Goal: Task Accomplishment & Management: Manage account settings

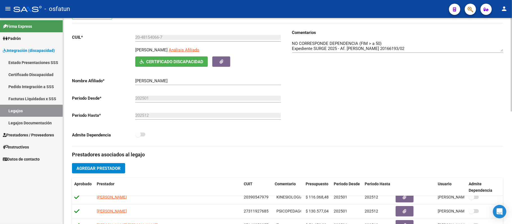
scroll to position [61, 0]
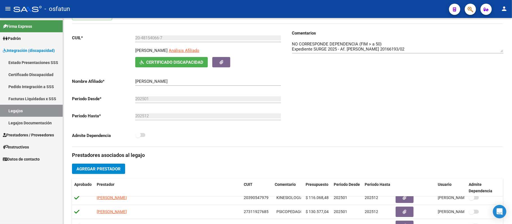
click at [20, 109] on link "Legajos" at bounding box center [31, 111] width 63 height 12
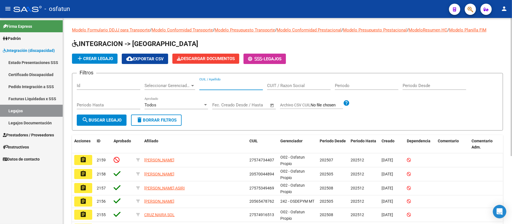
click at [227, 85] on input "CUIL / Apellido" at bounding box center [231, 85] width 64 height 5
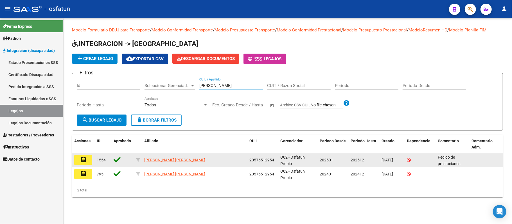
type input "[PERSON_NAME]"
click at [83, 158] on mat-icon "assignment" at bounding box center [83, 160] width 7 height 7
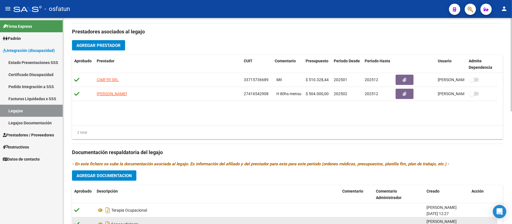
scroll to position [174, 0]
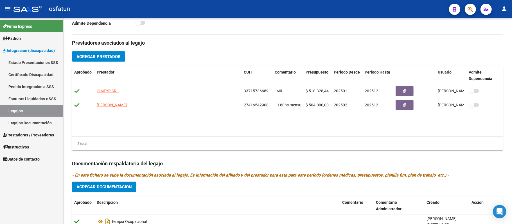
click at [23, 133] on span "Prestadores / Proveedores" at bounding box center [28, 135] width 51 height 6
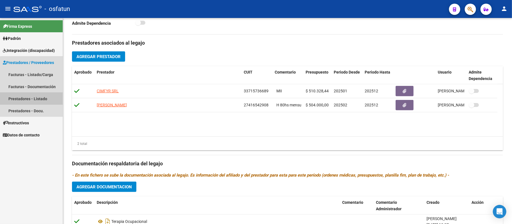
click at [34, 96] on link "Prestadores - Listado" at bounding box center [31, 99] width 63 height 12
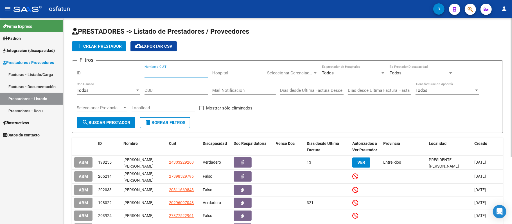
click at [188, 72] on input "Nombre o CUIT" at bounding box center [177, 73] width 64 height 5
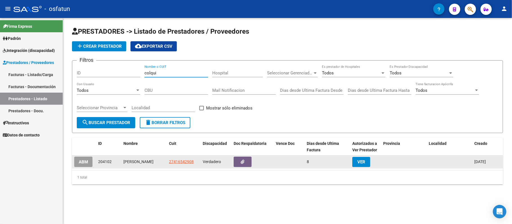
type input "colqui"
click at [84, 163] on span "ABM" at bounding box center [83, 162] width 9 height 5
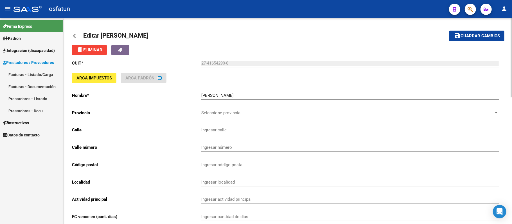
type input "AV [DATE]"
type input "2500"
type input "9000"
type input "[PERSON_NAME]"
type input "869090"
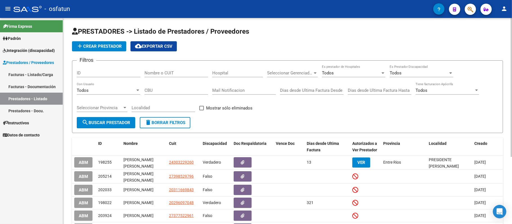
click at [177, 70] on div "Nombre o CUIT" at bounding box center [177, 71] width 64 height 12
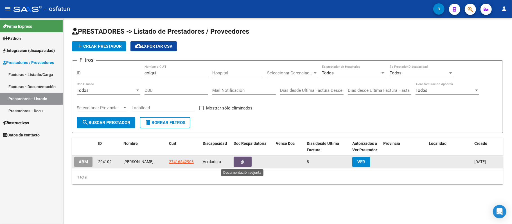
click at [243, 160] on icon "button" at bounding box center [243, 162] width 4 height 4
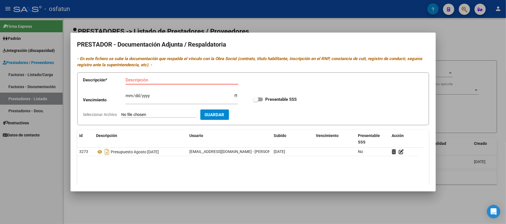
click at [450, 47] on div at bounding box center [253, 112] width 506 height 224
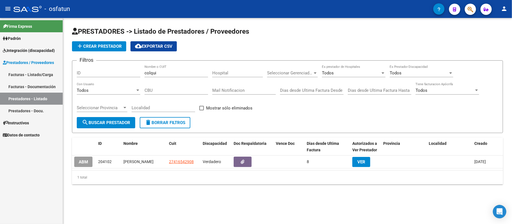
drag, startPoint x: 492, startPoint y: 47, endPoint x: 470, endPoint y: 75, distance: 35.6
click at [492, 47] on div "add Crear Prestador cloud_download Exportar CSV" at bounding box center [287, 46] width 431 height 10
drag, startPoint x: 175, startPoint y: 161, endPoint x: 177, endPoint y: 192, distance: 31.0
click at [177, 192] on div "PRESTADORES -> Listado de Prestadores / Proveedores add Crear Prestador cloud_d…" at bounding box center [287, 110] width 449 height 185
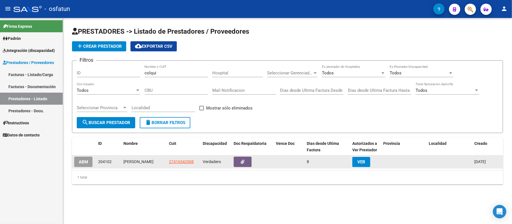
drag, startPoint x: 194, startPoint y: 160, endPoint x: 164, endPoint y: 162, distance: 29.6
click at [164, 162] on div "ABM 204102 [PERSON_NAME] 27416542908 Verdadero 8 VER [DATE]" at bounding box center [287, 162] width 431 height 13
copy div "27416542908"
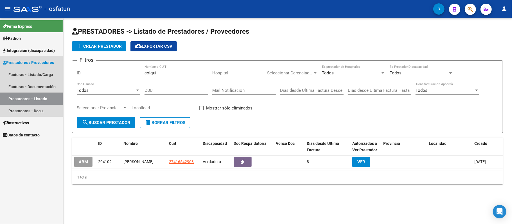
click at [25, 98] on link "Prestadores - Listado" at bounding box center [31, 99] width 63 height 12
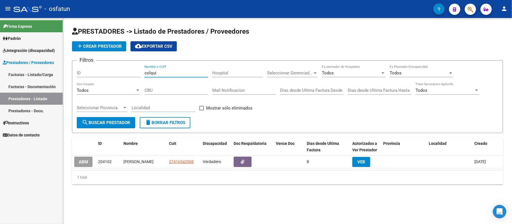
drag, startPoint x: 162, startPoint y: 73, endPoint x: 132, endPoint y: 69, distance: 30.6
click at [132, 69] on div "Filtros ID [PERSON_NAME] Nombre o CUIT Hospital Seleccionar Gerenciador Selecci…" at bounding box center [287, 91] width 421 height 52
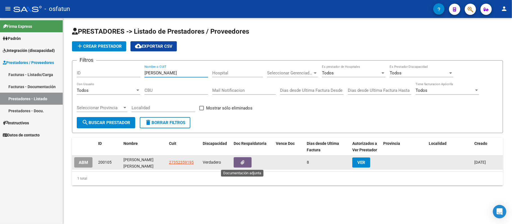
type input "[PERSON_NAME]"
click at [243, 164] on icon "button" at bounding box center [243, 163] width 4 height 4
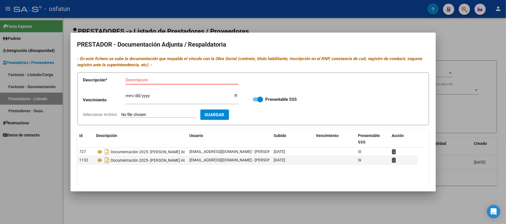
click at [447, 33] on div at bounding box center [253, 112] width 506 height 224
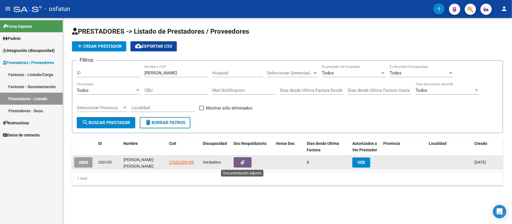
click at [242, 159] on button "button" at bounding box center [243, 162] width 18 height 10
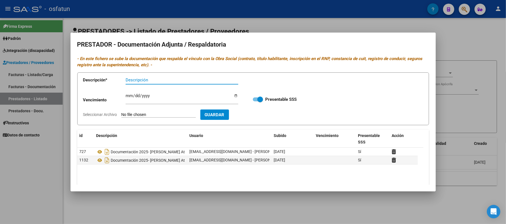
click at [161, 80] on input "Descripción" at bounding box center [182, 80] width 113 height 5
type input "PRESUPUESTOS"
click at [128, 114] on input "Seleccionar Archivo" at bounding box center [158, 114] width 75 height 5
type input "C:\fakepath\PRESUPUESTO1.jpeg"
click at [257, 112] on span "Guardar" at bounding box center [248, 114] width 20 height 5
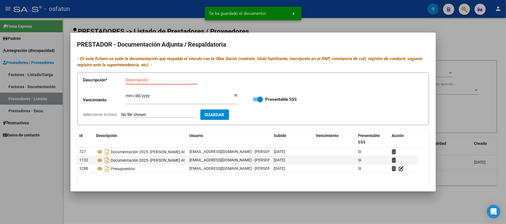
click at [157, 80] on input "Descripción" at bounding box center [162, 80] width 72 height 5
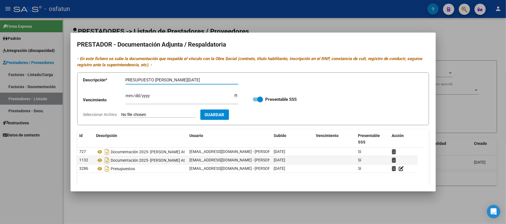
type input "PRESUPUESTO [PERSON_NAME][DATE]"
click at [147, 115] on input "Seleccionar Archivo" at bounding box center [158, 114] width 75 height 5
type input "C:\fakepath\PRESUPUESTO2.jpeg"
click at [251, 114] on span "Guardar" at bounding box center [248, 114] width 20 height 5
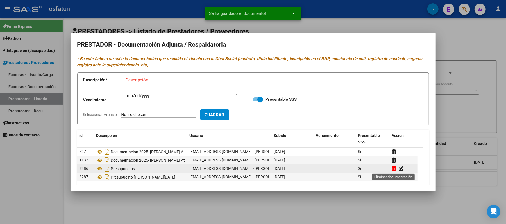
click at [395, 168] on icon at bounding box center [394, 168] width 4 height 5
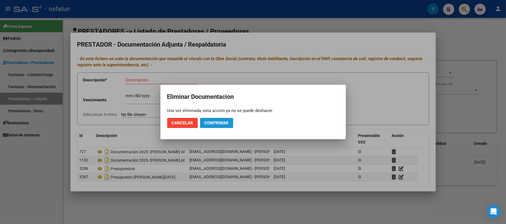
click at [209, 121] on span "Confirmar" at bounding box center [217, 123] width 24 height 5
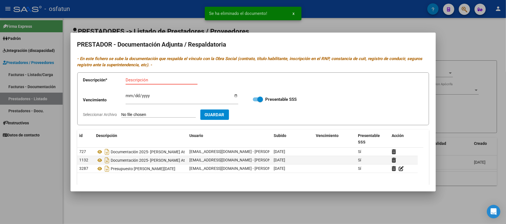
click at [159, 82] on input "Descripción" at bounding box center [162, 80] width 72 height 5
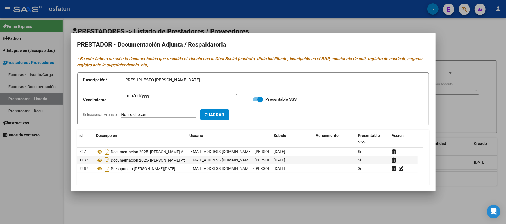
type input "PRESUPUESTO [PERSON_NAME][DATE]"
click at [143, 114] on input "Seleccionar Archivo" at bounding box center [158, 114] width 75 height 5
type input "C:\fakepath\PRESUPUESTO1.jpeg"
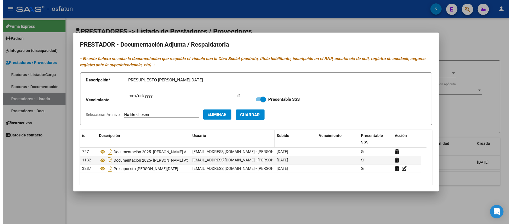
scroll to position [34, 0]
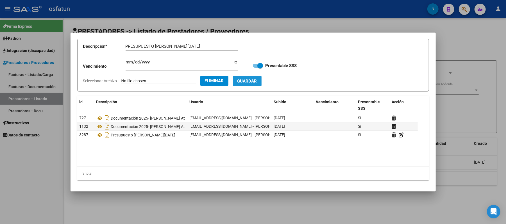
click at [257, 81] on span "Guardar" at bounding box center [248, 81] width 20 height 5
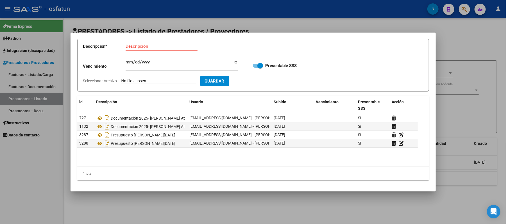
click at [473, 38] on div at bounding box center [253, 112] width 506 height 224
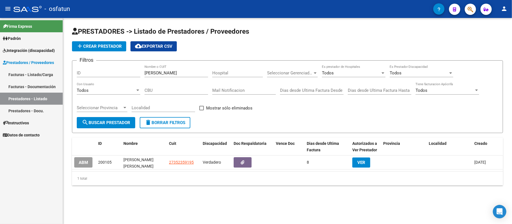
click at [29, 49] on span "Integración (discapacidad)" at bounding box center [29, 51] width 52 height 6
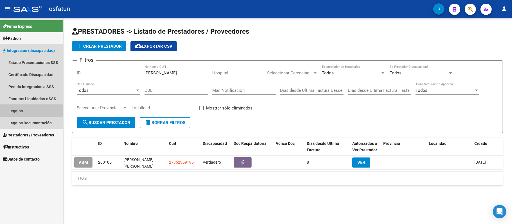
click at [20, 111] on link "Legajos" at bounding box center [31, 111] width 63 height 12
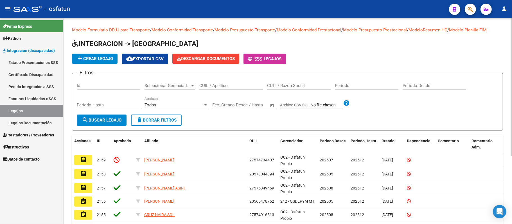
click at [214, 82] on div "CUIL / Apellido" at bounding box center [231, 84] width 64 height 12
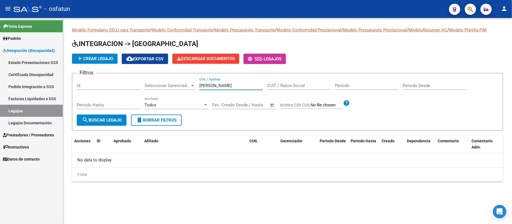
click at [212, 86] on input "[PERSON_NAME]" at bounding box center [231, 85] width 64 height 5
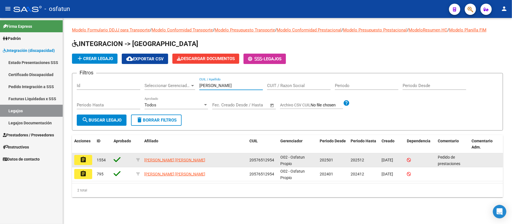
type input "[PERSON_NAME]"
click at [84, 160] on mat-icon "assignment" at bounding box center [83, 160] width 7 height 7
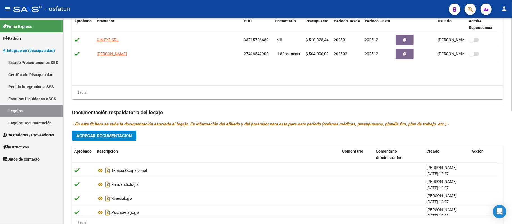
scroll to position [249, 0]
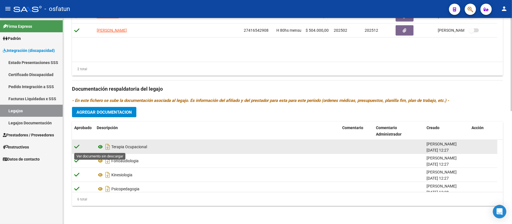
click at [101, 146] on icon at bounding box center [100, 147] width 7 height 7
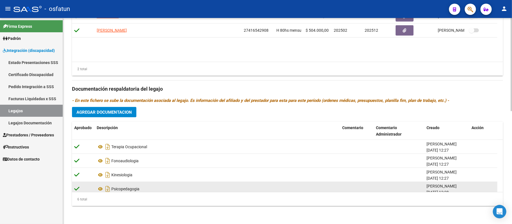
scroll to position [34, 0]
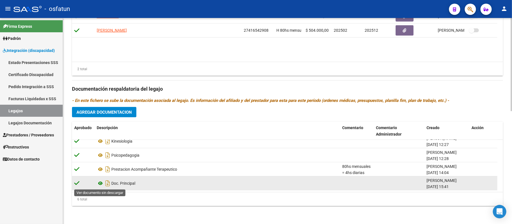
click at [99, 184] on icon at bounding box center [100, 183] width 7 height 7
